Goal: Task Accomplishment & Management: Manage account settings

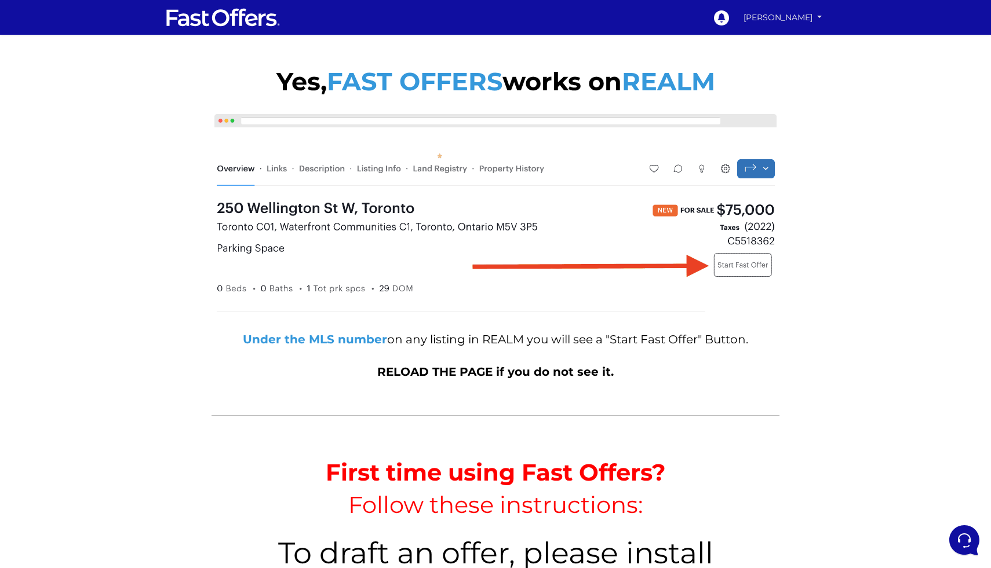
click at [814, 20] on link "[PERSON_NAME]" at bounding box center [782, 18] width 86 height 20
click at [796, 56] on link "My Profile" at bounding box center [785, 55] width 80 height 15
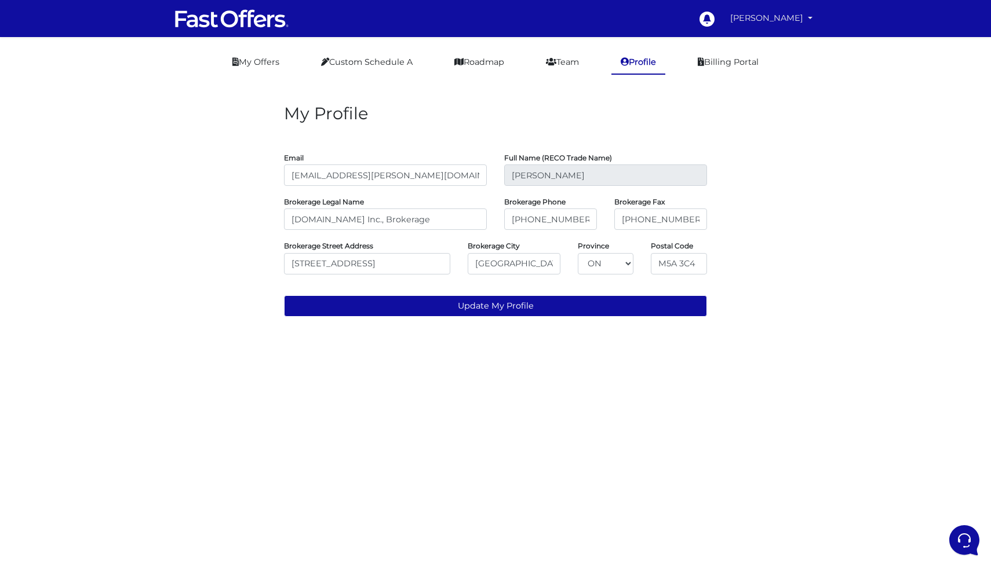
click at [812, 20] on link "[PERSON_NAME]" at bounding box center [771, 18] width 92 height 23
click at [773, 43] on link "My Offers" at bounding box center [771, 45] width 92 height 18
